Goal: Task Accomplishment & Management: Manage account settings

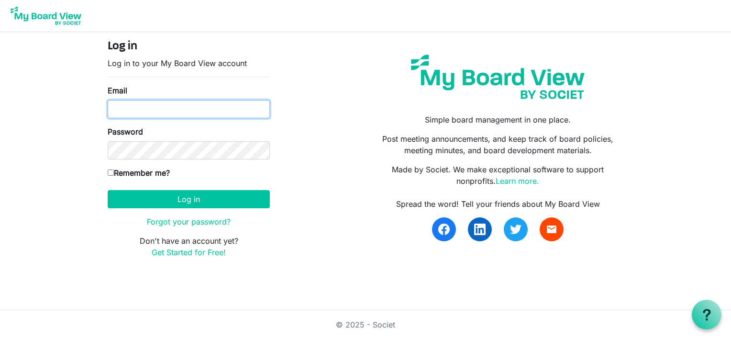
click at [128, 110] on input "Email" at bounding box center [189, 109] width 162 height 18
type input "[EMAIL_ADDRESS][DOMAIN_NAME]"
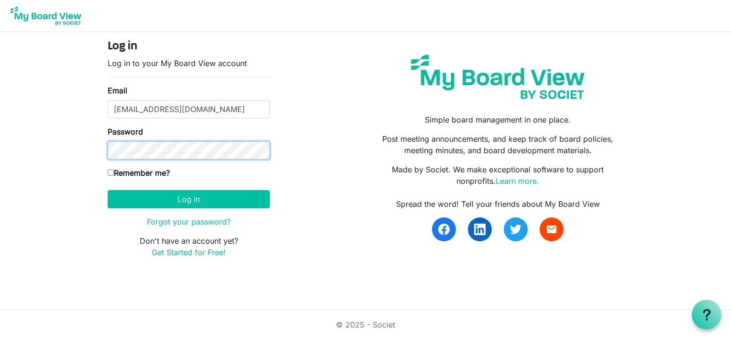
click at [108, 190] on button "Log in" at bounding box center [189, 199] width 162 height 18
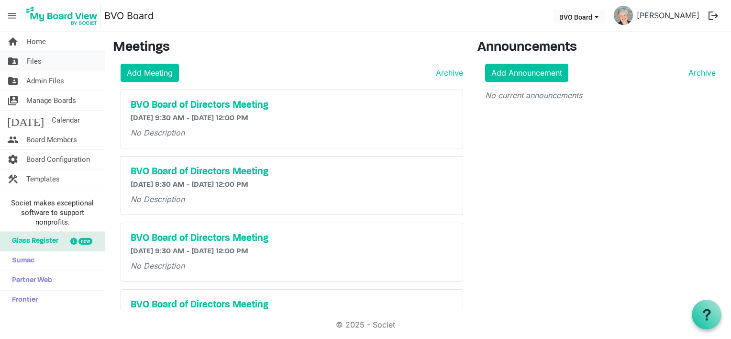
click at [44, 59] on link "folder_shared Files" at bounding box center [52, 61] width 105 height 19
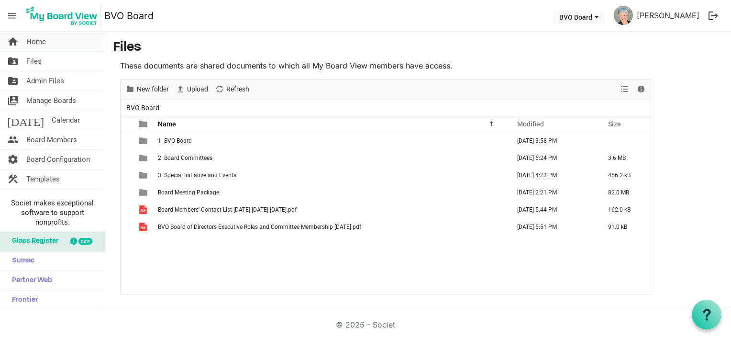
click at [22, 38] on link "home Home" at bounding box center [52, 41] width 105 height 19
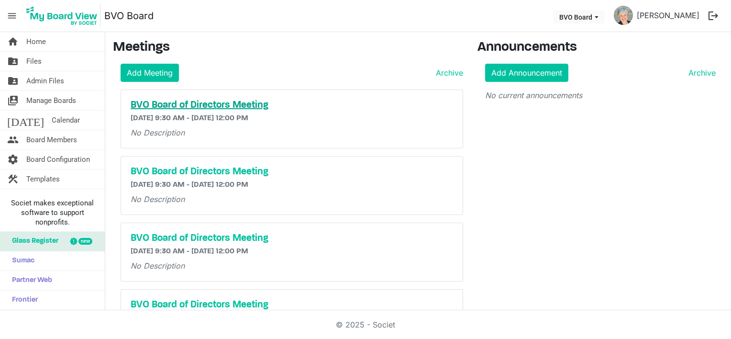
click at [174, 101] on h5 "BVO Board of Directors Meeting" at bounding box center [292, 104] width 322 height 11
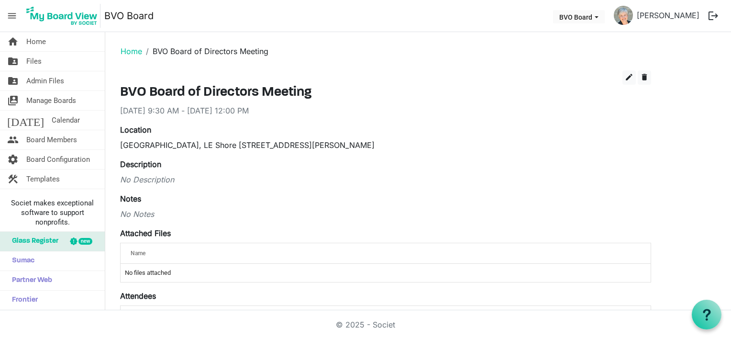
click at [127, 213] on div "No Notes" at bounding box center [385, 213] width 531 height 11
drag, startPoint x: 121, startPoint y: 214, endPoint x: 159, endPoint y: 213, distance: 38.3
click at [159, 213] on div "No Notes" at bounding box center [385, 213] width 531 height 11
click at [125, 215] on div "No Notes" at bounding box center [385, 213] width 531 height 11
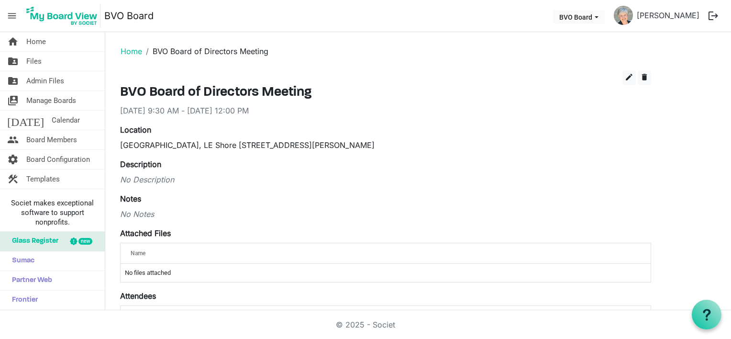
click at [121, 214] on div "No Notes" at bounding box center [385, 213] width 531 height 11
drag, startPoint x: 121, startPoint y: 214, endPoint x: 177, endPoint y: 214, distance: 55.5
click at [177, 214] on div "No Notes" at bounding box center [385, 213] width 531 height 11
click at [162, 213] on div "No Notes" at bounding box center [385, 213] width 531 height 11
click at [156, 214] on div "No Notes" at bounding box center [385, 213] width 531 height 11
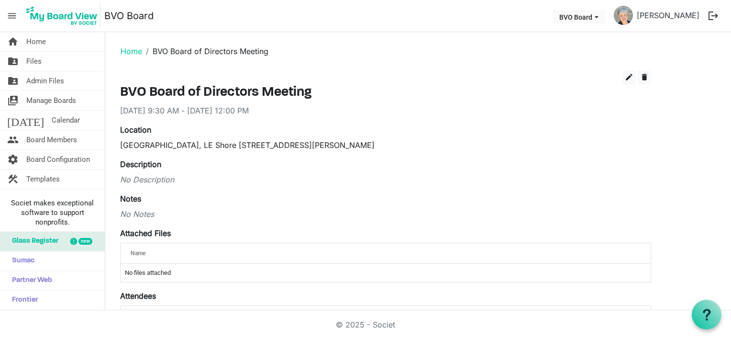
click at [155, 214] on div "No Notes" at bounding box center [385, 213] width 531 height 11
click at [153, 213] on div "No Notes" at bounding box center [385, 213] width 531 height 11
click at [154, 214] on div "No Notes" at bounding box center [385, 213] width 531 height 11
click at [136, 212] on div "No Notes" at bounding box center [385, 213] width 531 height 11
click at [120, 213] on div "No Notes" at bounding box center [385, 213] width 531 height 11
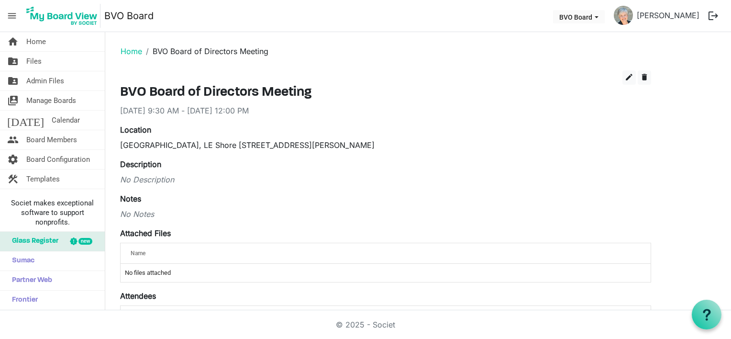
click at [122, 212] on div "No Notes" at bounding box center [385, 213] width 531 height 11
drag, startPoint x: 122, startPoint y: 212, endPoint x: 167, endPoint y: 213, distance: 45.4
click at [167, 213] on div "No Notes" at bounding box center [385, 213] width 531 height 11
drag, startPoint x: 167, startPoint y: 213, endPoint x: 161, endPoint y: 212, distance: 6.3
click at [161, 212] on div "No Notes" at bounding box center [385, 213] width 531 height 11
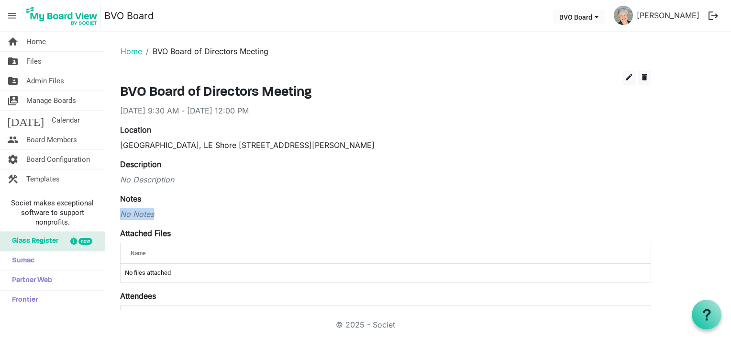
click at [161, 213] on div "No Notes" at bounding box center [385, 213] width 531 height 11
click at [156, 215] on div "No Notes" at bounding box center [385, 213] width 531 height 11
click at [630, 76] on span "edit" at bounding box center [629, 77] width 9 height 9
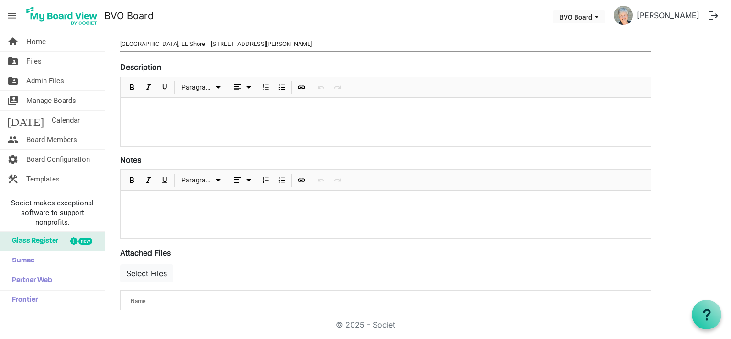
scroll to position [143, 0]
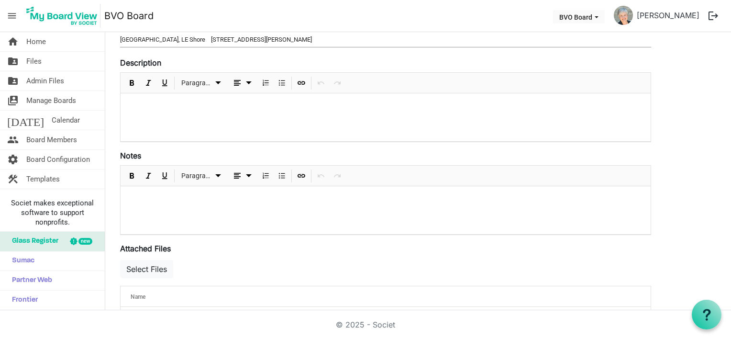
click at [128, 191] on div at bounding box center [386, 210] width 530 height 48
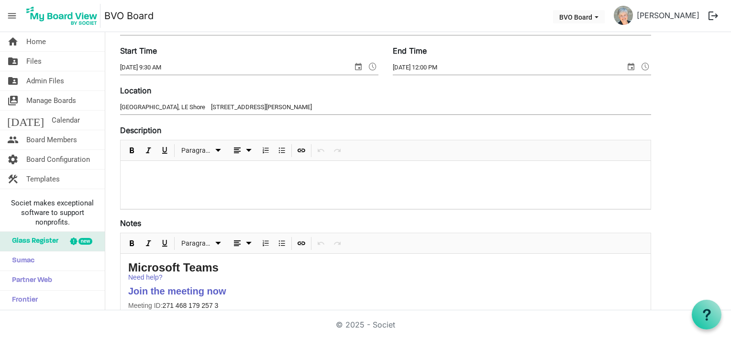
scroll to position [48, 0]
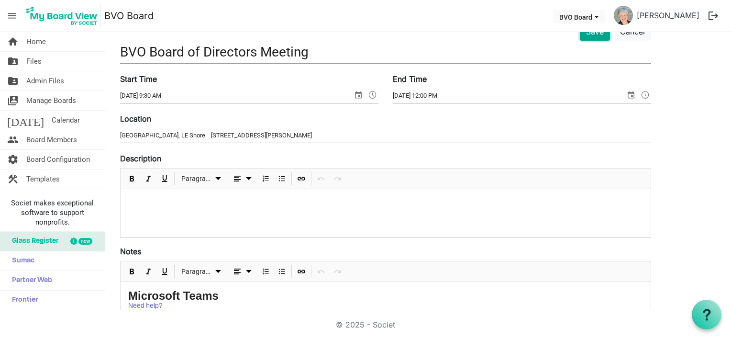
click at [586, 33] on button "Save" at bounding box center [595, 31] width 30 height 18
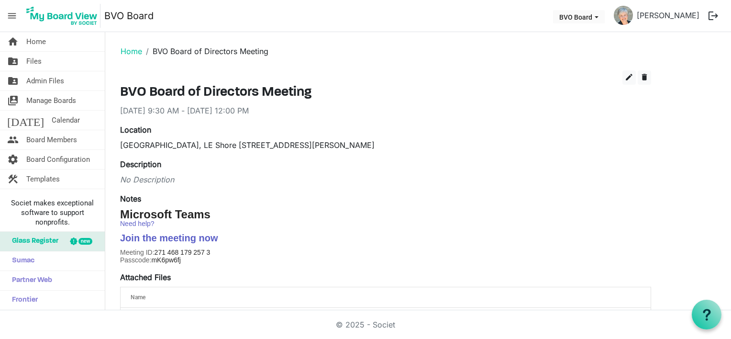
click at [431, 143] on div "Blue Mountains Public Library, LE Shore 173 Bruce St. South, Thornbury, ON N0H …" at bounding box center [385, 144] width 531 height 11
click at [430, 143] on div "Blue Mountains Public Library, LE Shore 173 Bruce St. South, Thornbury, ON N0H …" at bounding box center [385, 144] width 531 height 11
click at [428, 143] on div "Blue Mountains Public Library, LE Shore 173 Bruce St. South, Thornbury, ON N0H …" at bounding box center [385, 144] width 531 height 11
drag, startPoint x: 628, startPoint y: 77, endPoint x: 586, endPoint y: 80, distance: 42.7
click at [629, 77] on span "edit" at bounding box center [629, 77] width 9 height 9
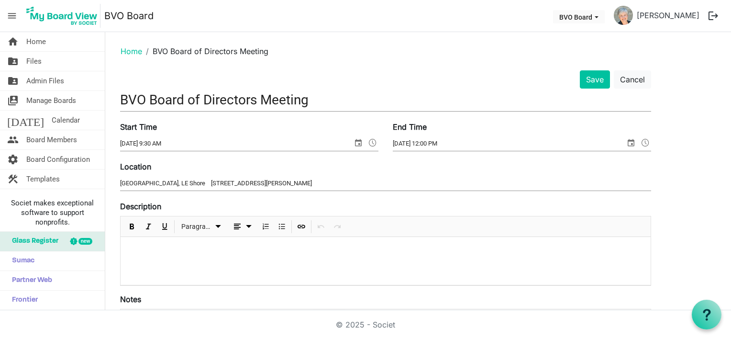
click at [377, 183] on input "Blue Mountains Public Library, LE Shore 173 Bruce St. South, Thornbury, ON N0H …" at bounding box center [385, 183] width 531 height 14
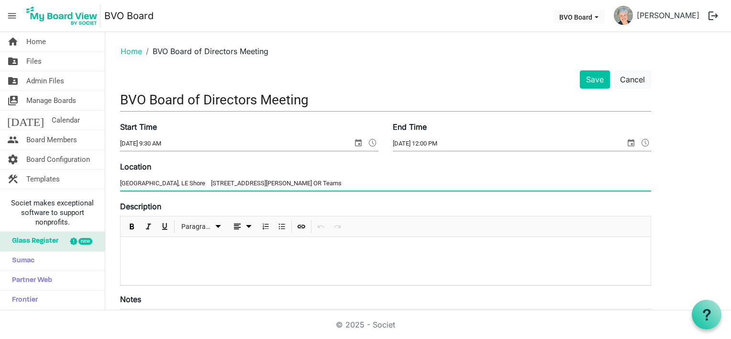
click at [402, 182] on input "Blue Mountains Public Library, LE Shore 173 Bruce St. South, Thornbury, ON N0H …" at bounding box center [385, 183] width 531 height 14
click at [437, 180] on input "Blue Mountains Public Library, LE Shore 173 Bruce St. South, Thornbury, ON N0H …" at bounding box center [385, 183] width 531 height 14
type input "Blue Mountains Public Library, LE Shore 173 Bruce St. South, Thornbury, ON N0H …"
click at [323, 208] on div "Description Paragraph" at bounding box center [385, 242] width 531 height 85
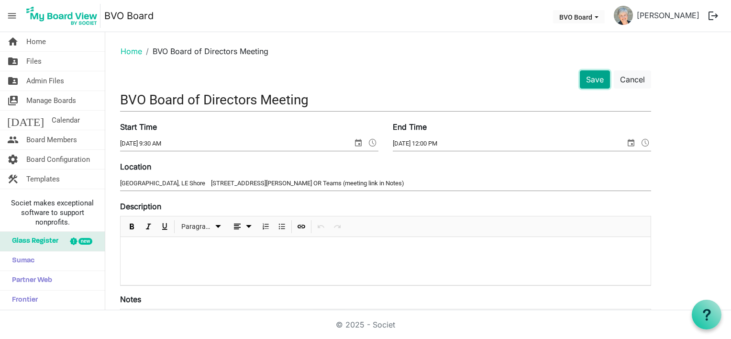
click at [593, 80] on button "Save" at bounding box center [595, 79] width 30 height 18
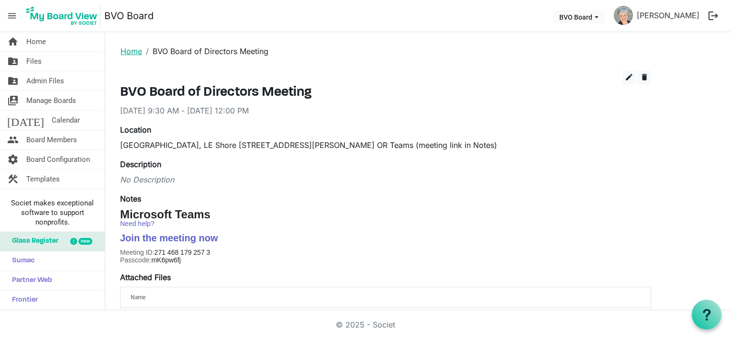
click at [130, 48] on link "Home" at bounding box center [132, 51] width 22 height 10
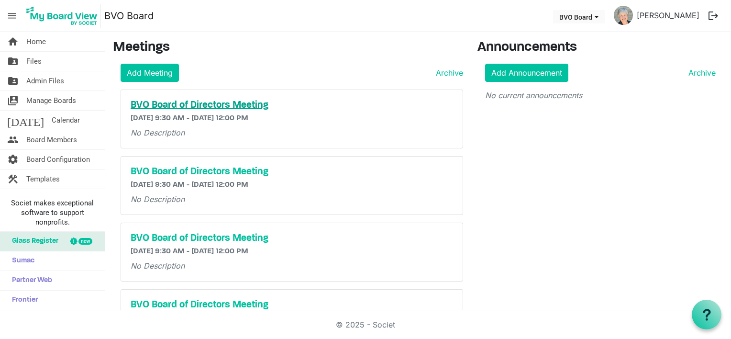
click at [182, 105] on h5 "BVO Board of Directors Meeting" at bounding box center [292, 104] width 322 height 11
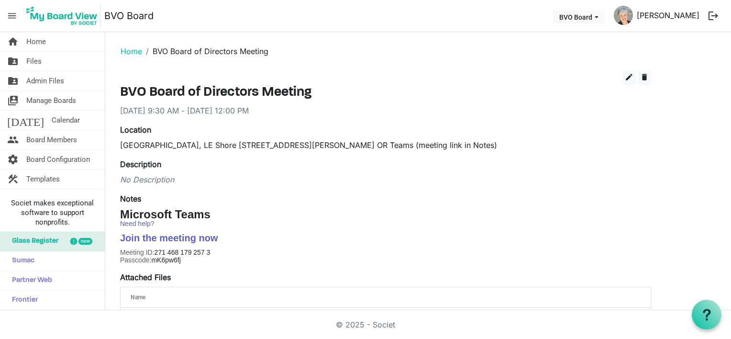
click at [680, 15] on link "[PERSON_NAME]" at bounding box center [668, 15] width 70 height 19
